Goal: Task Accomplishment & Management: Use online tool/utility

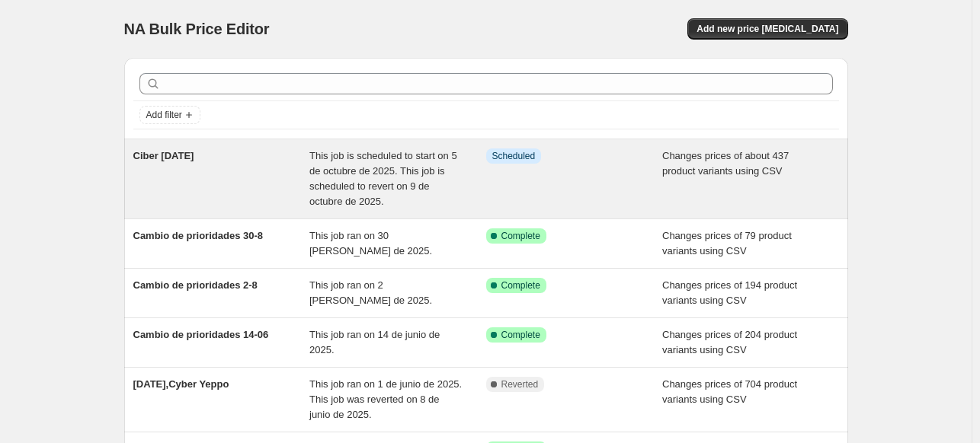
click at [293, 164] on div "Ciber [DATE]" at bounding box center [221, 179] width 177 height 61
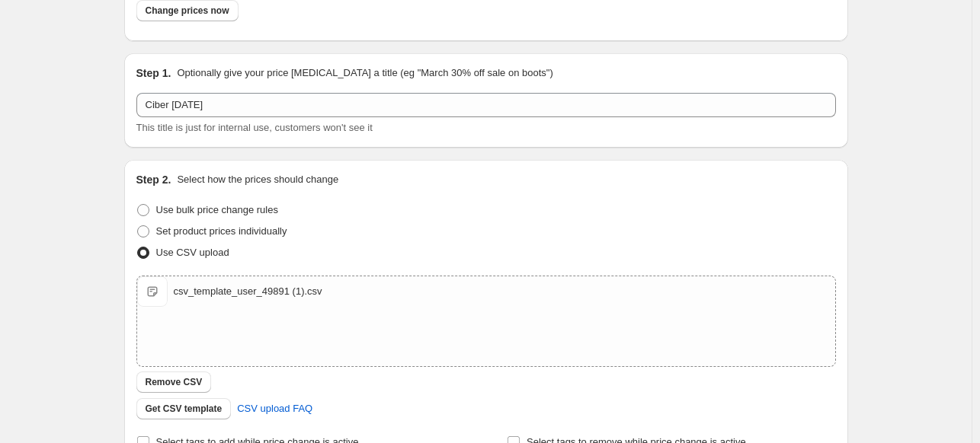
scroll to position [32, 0]
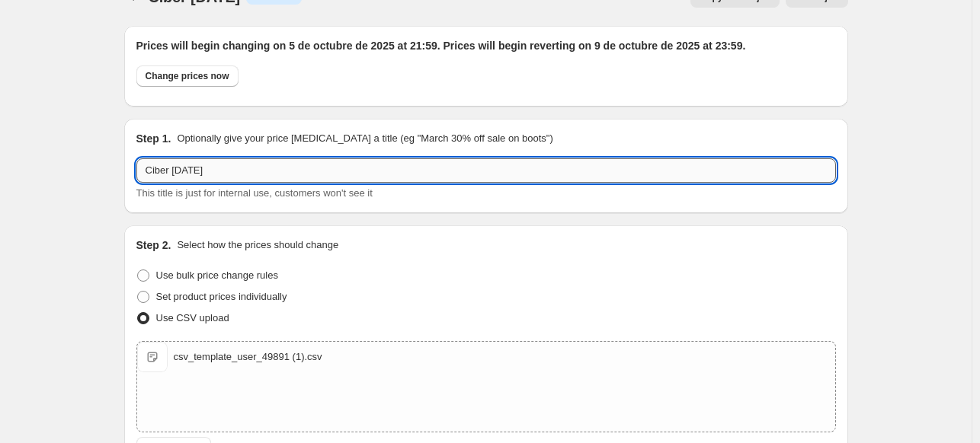
click at [160, 170] on input "Ciber 6-10-25" at bounding box center [485, 170] width 699 height 24
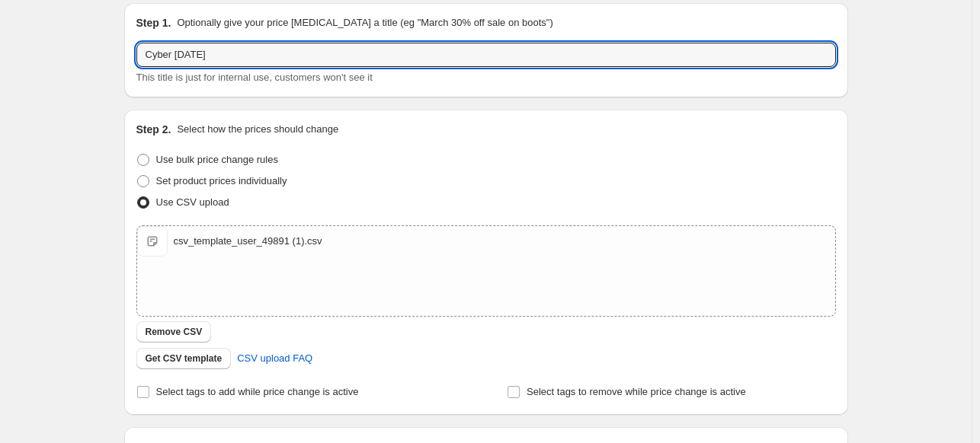
type input "Cyber 6-10-25"
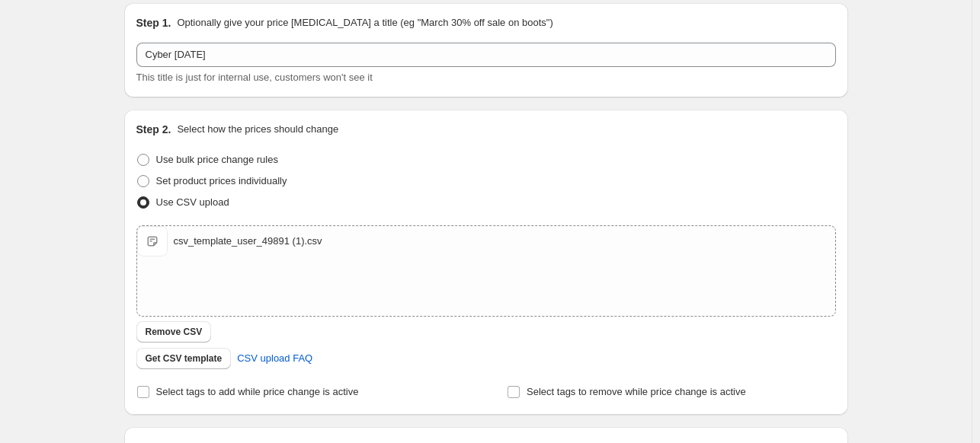
click at [65, 228] on div "Ciber 6-10-25. This page is ready Ciber 6-10-25 Info Scheduled Copy to new job …" at bounding box center [485, 382] width 971 height 1060
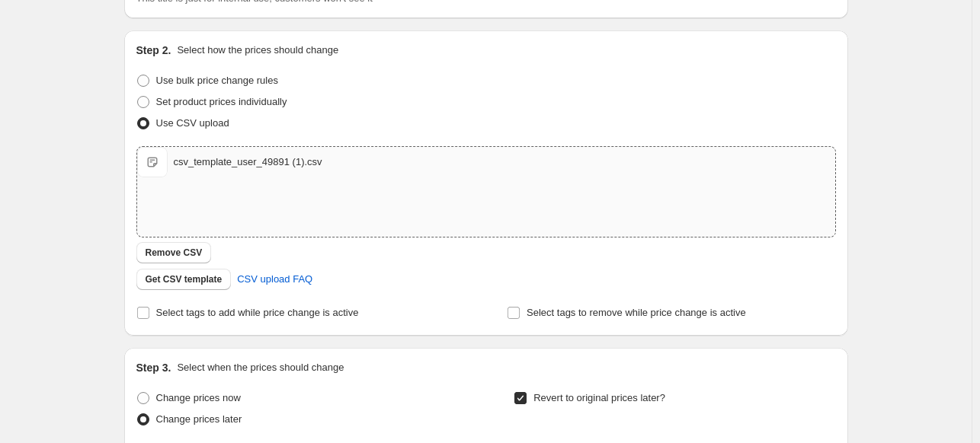
click at [158, 159] on span "csv_template_user_49891 (1).csv" at bounding box center [152, 162] width 30 height 30
click at [286, 165] on div "csv_template_user_49891 (1).csv" at bounding box center [248, 162] width 149 height 15
drag, startPoint x: 158, startPoint y: 165, endPoint x: 104, endPoint y: 167, distance: 54.9
click at [104, 167] on div "Ciber 6-10-25. This page is ready Ciber 6-10-25 Info Scheduled Copy to new job …" at bounding box center [485, 303] width 971 height 1060
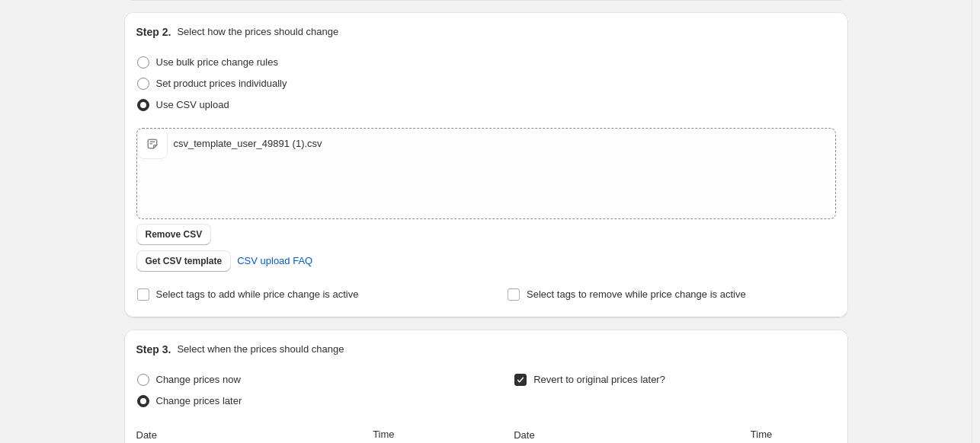
scroll to position [291, 0]
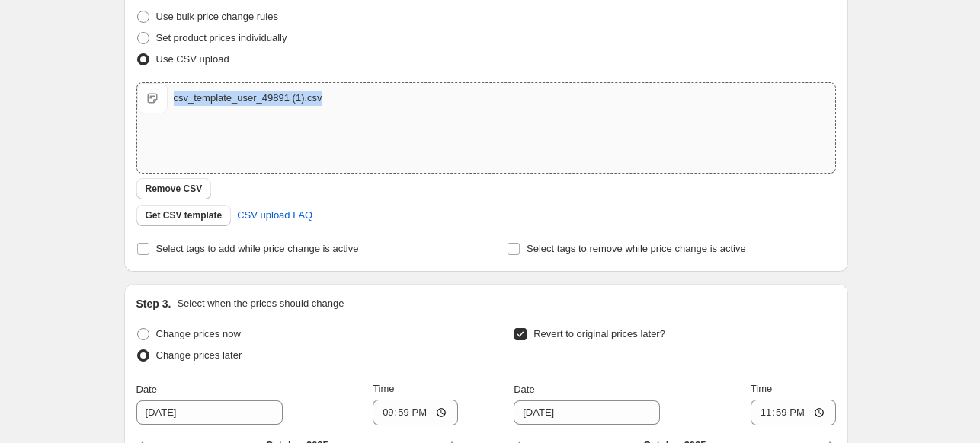
copy div "csv_template_user_49891 (1).csv"
drag, startPoint x: 326, startPoint y: 103, endPoint x: 182, endPoint y: 101, distance: 144.0
click at [182, 101] on div "csv_template_user_49891 (1).csv csv_template_user_49891 (1).csv" at bounding box center [486, 98] width 698 height 30
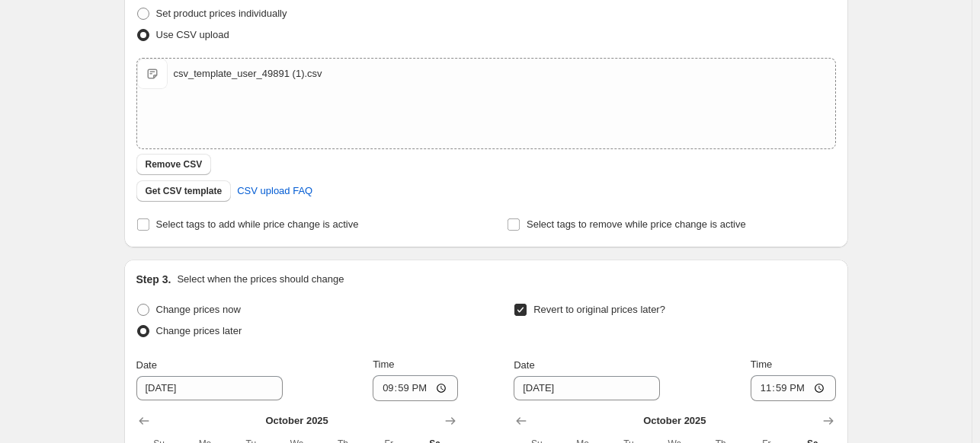
click at [44, 242] on div "Ciber 6-10-25. This page is ready Ciber 6-10-25 Info Scheduled Copy to new job …" at bounding box center [485, 215] width 971 height 1060
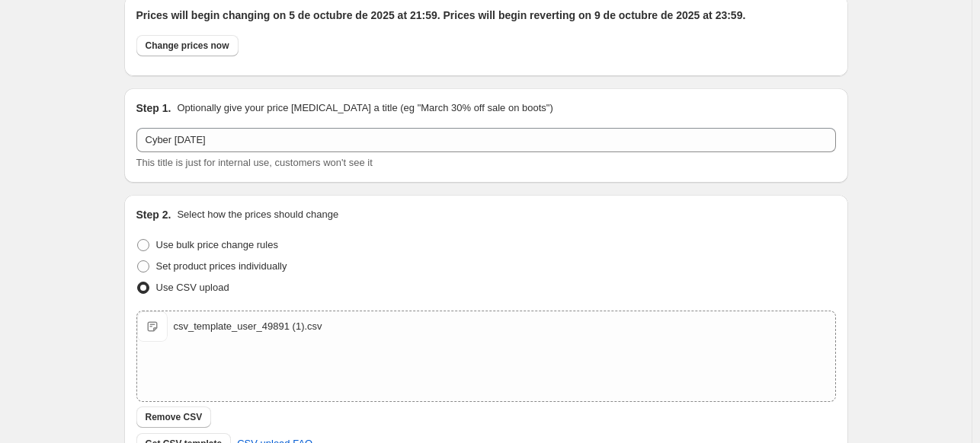
scroll to position [0, 0]
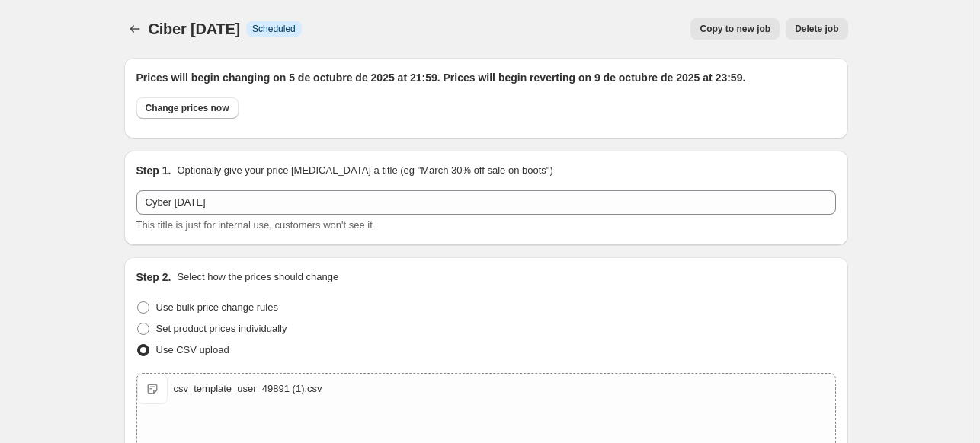
click at [730, 28] on span "Copy to new job" at bounding box center [734, 29] width 71 height 12
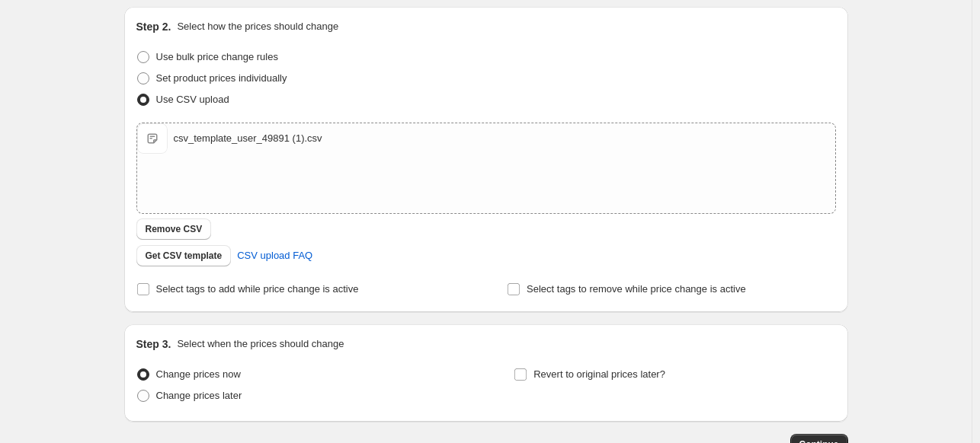
scroll to position [158, 0]
click at [237, 142] on div "csv_template_user_49891 (1).csv" at bounding box center [248, 137] width 149 height 15
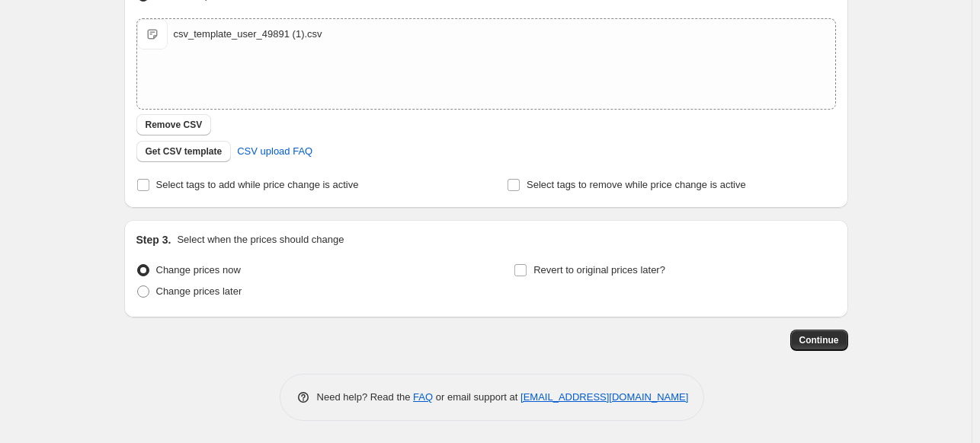
scroll to position [0, 0]
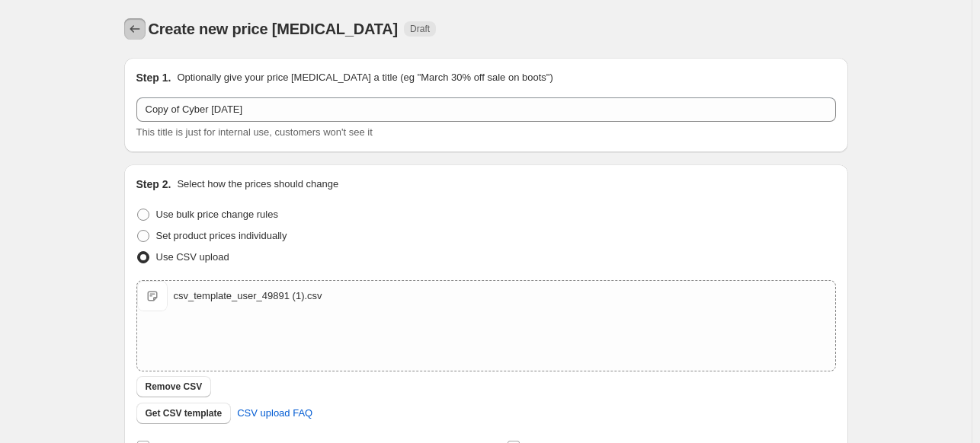
click at [132, 27] on icon "Price change jobs" at bounding box center [134, 28] width 15 height 15
